Goal: Information Seeking & Learning: Understand process/instructions

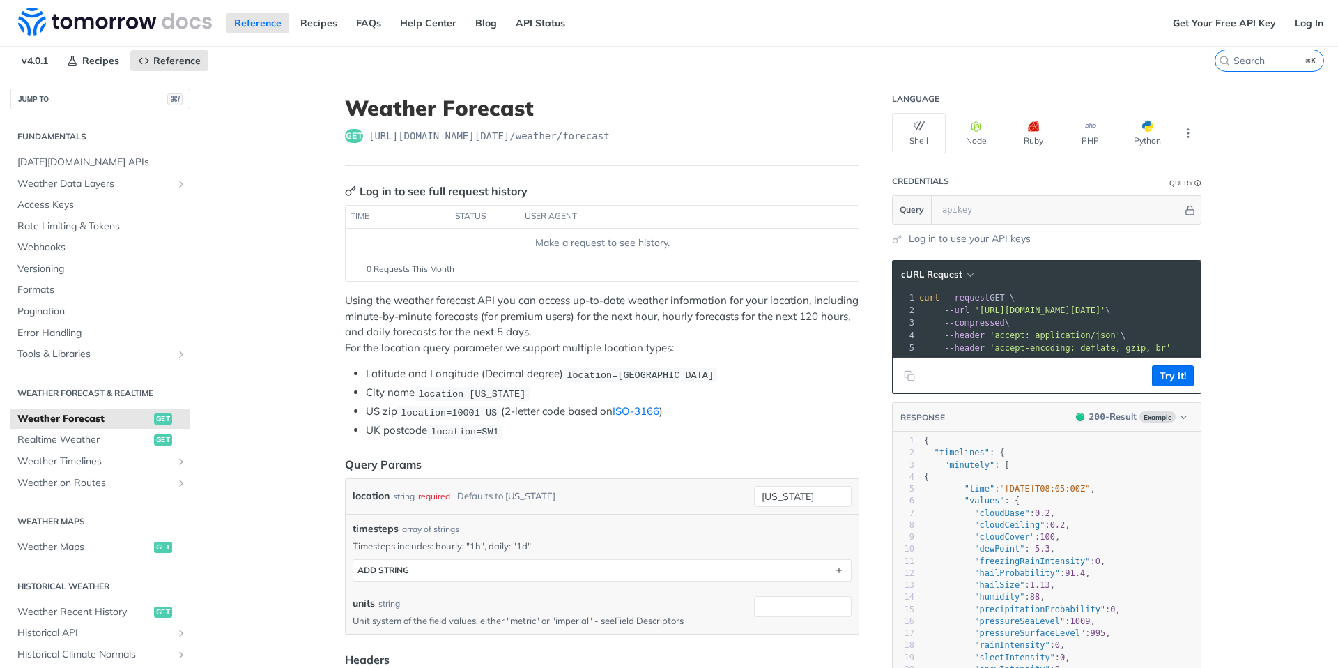
click at [571, 243] on div "Make a request to see history." at bounding box center [602, 243] width 502 height 15
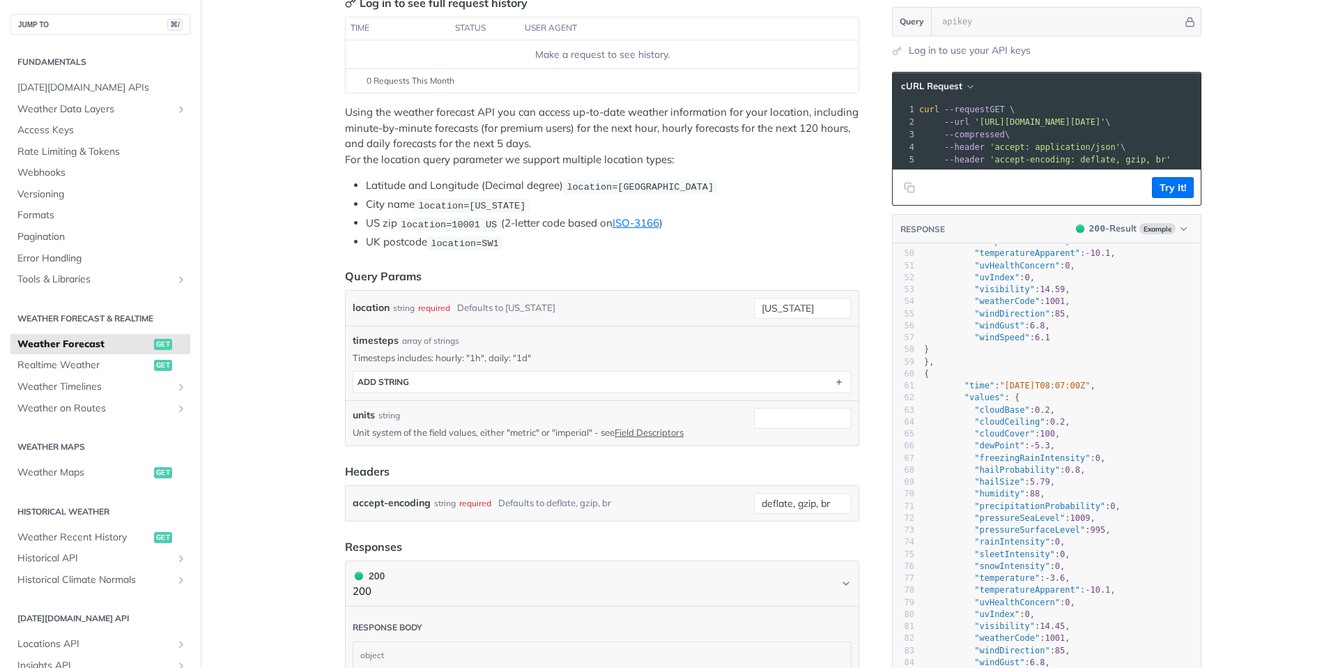
click at [766, 328] on div "timesteps array of strings Timesteps includes: hourly: "1h", daily: "1d" timest…" at bounding box center [602, 362] width 513 height 75
click at [790, 313] on input "[US_STATE]" at bounding box center [803, 308] width 98 height 21
click at [804, 307] on input "[US_STATE]" at bounding box center [803, 308] width 98 height 21
type input "n"
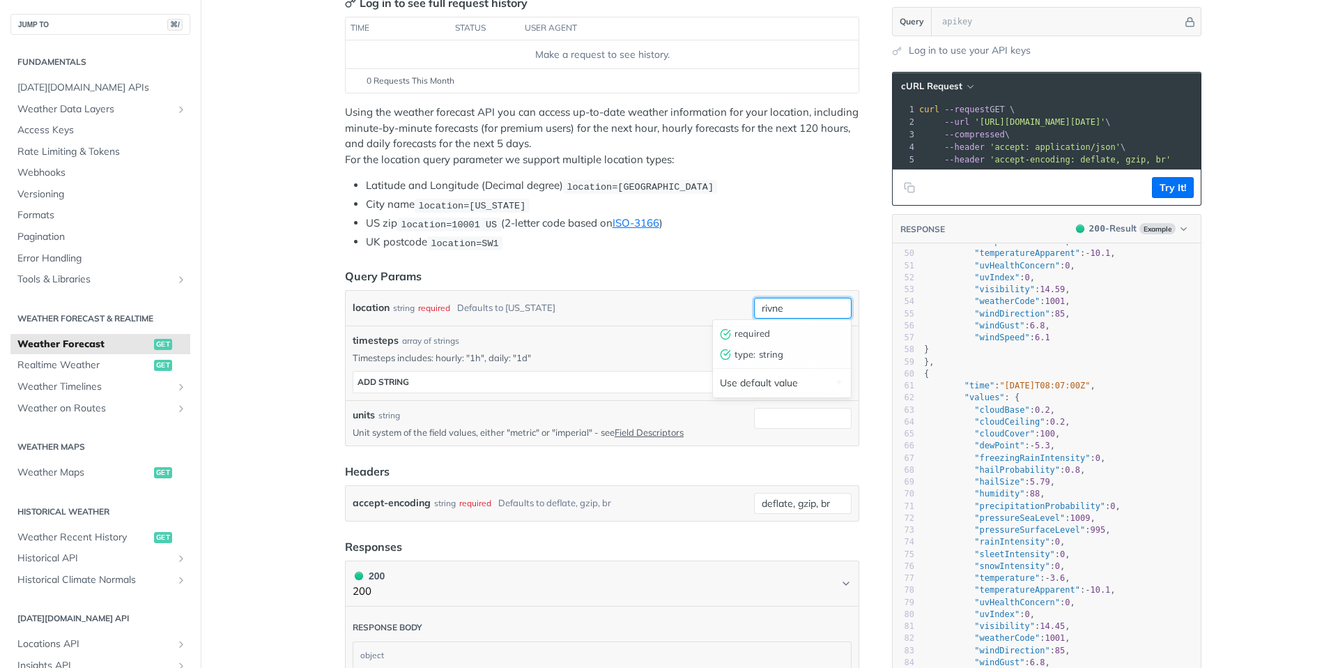
type input "rivne"
click at [715, 286] on form "Query Params location string required Defaults to [US_STATE] rivne required typ…" at bounding box center [602, 395] width 514 height 254
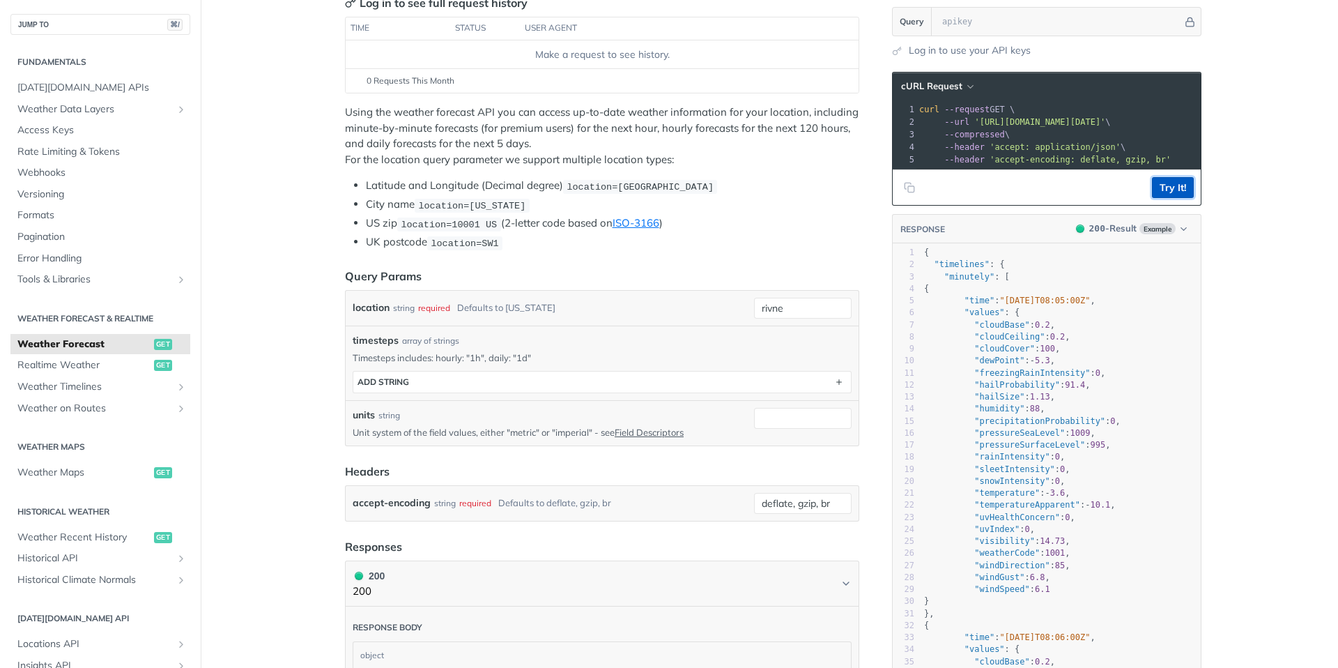
click at [1176, 187] on button "Try It!" at bounding box center [1173, 187] width 42 height 21
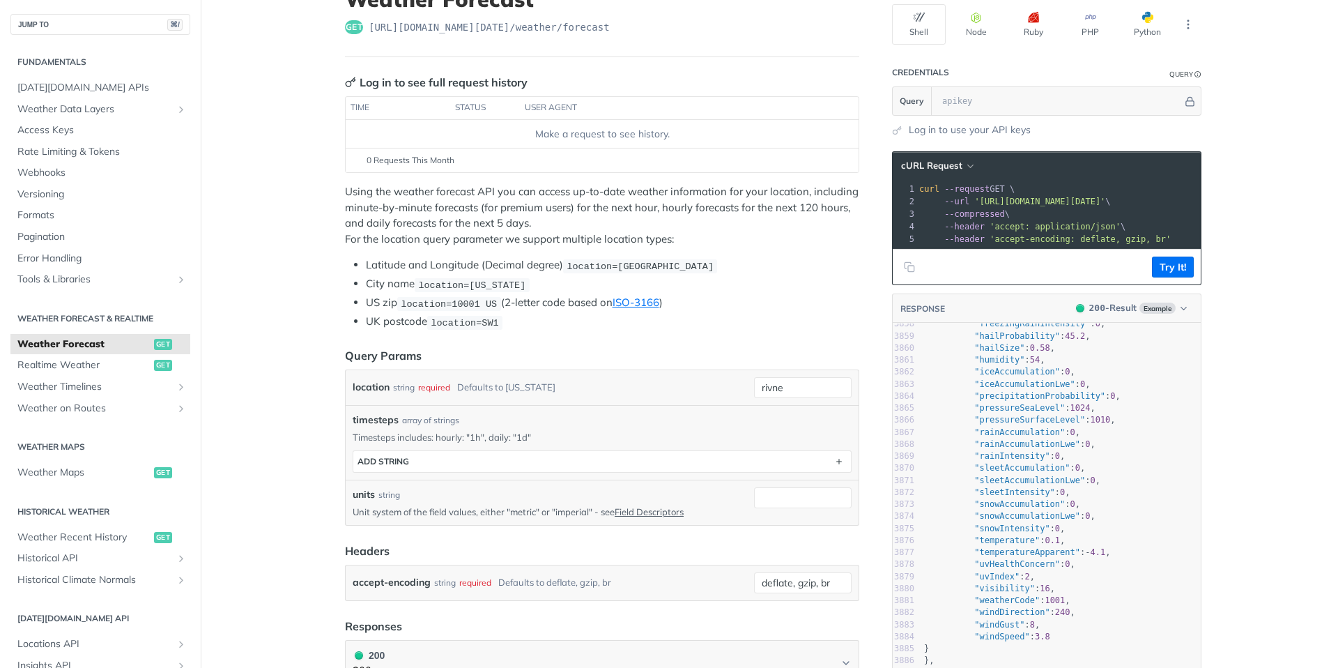
scroll to position [50618, 0]
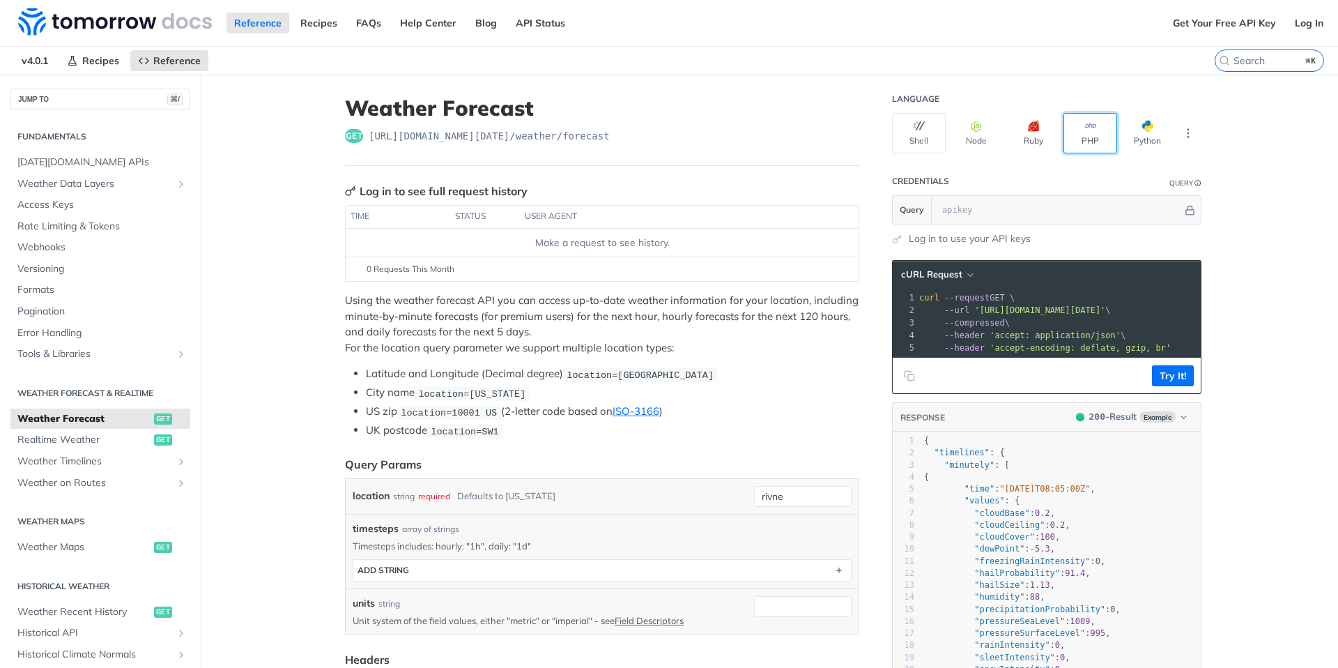
click at [1091, 133] on button "PHP" at bounding box center [1090, 133] width 54 height 40
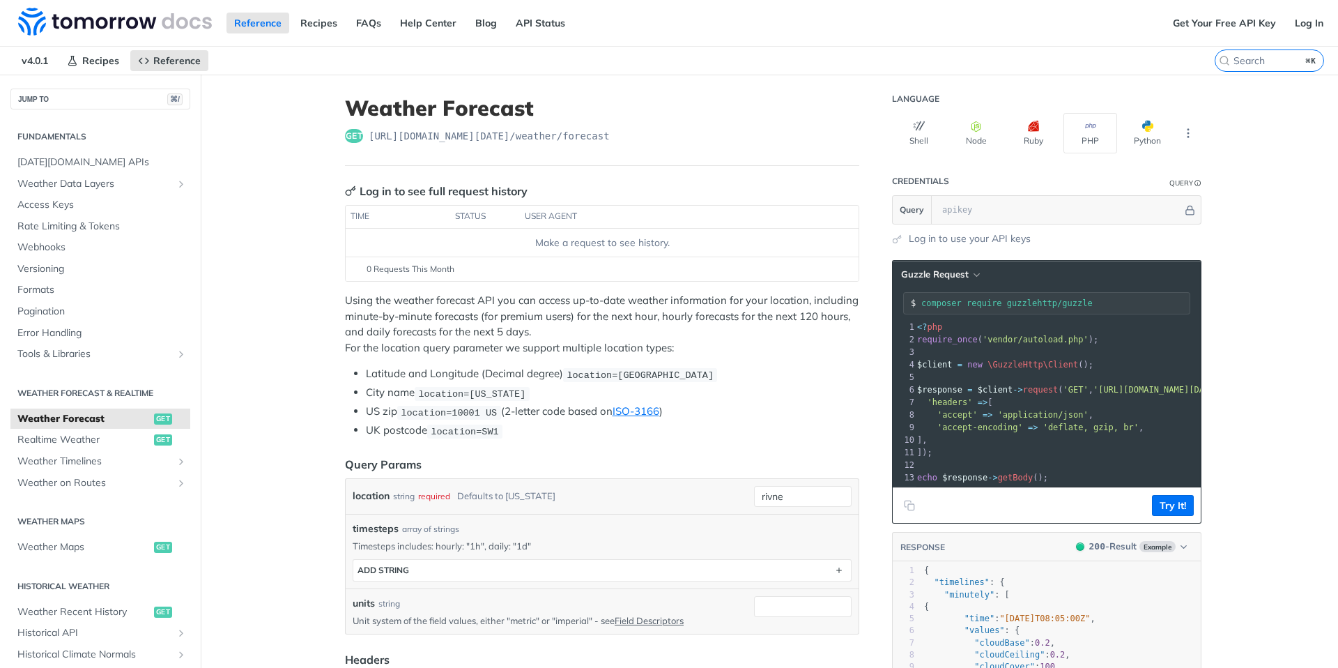
scroll to position [0, 2]
